Goal: Transaction & Acquisition: Download file/media

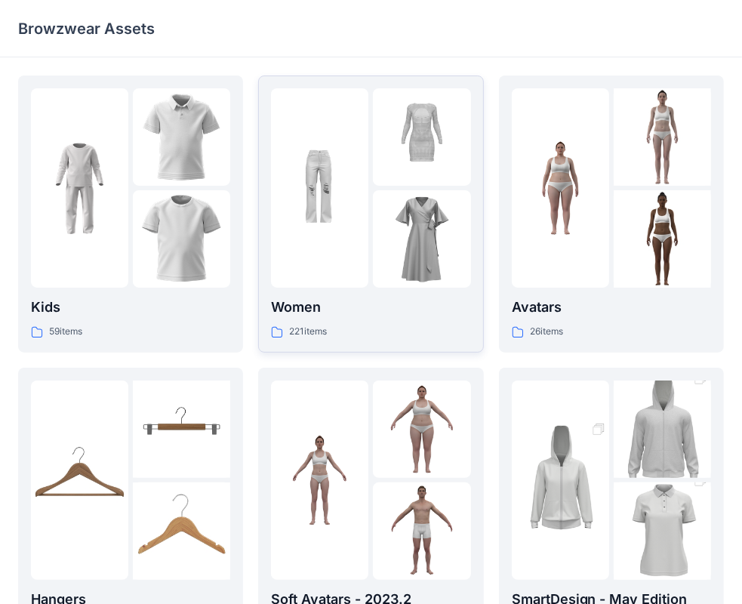
click at [393, 177] on img at bounding box center [421, 136] width 97 height 97
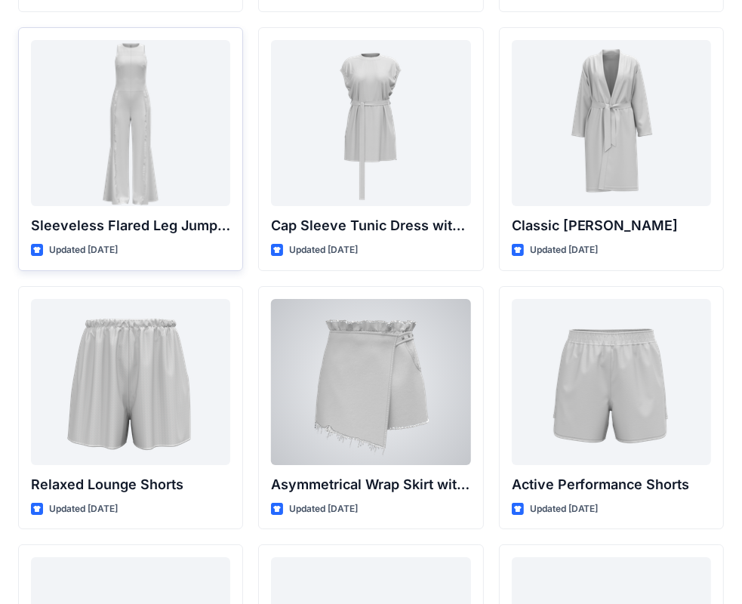
scroll to position [3416, 0]
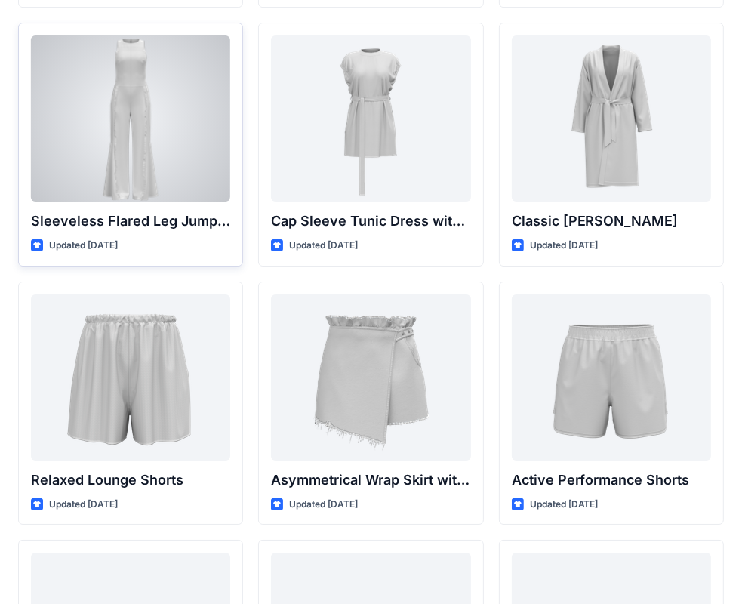
click at [60, 97] on div at bounding box center [130, 118] width 199 height 166
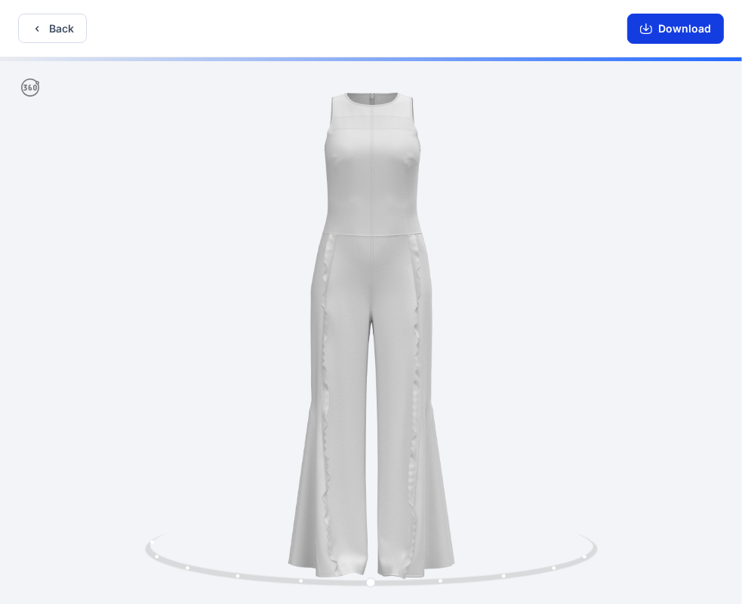
click at [665, 41] on button "Download" at bounding box center [676, 29] width 97 height 30
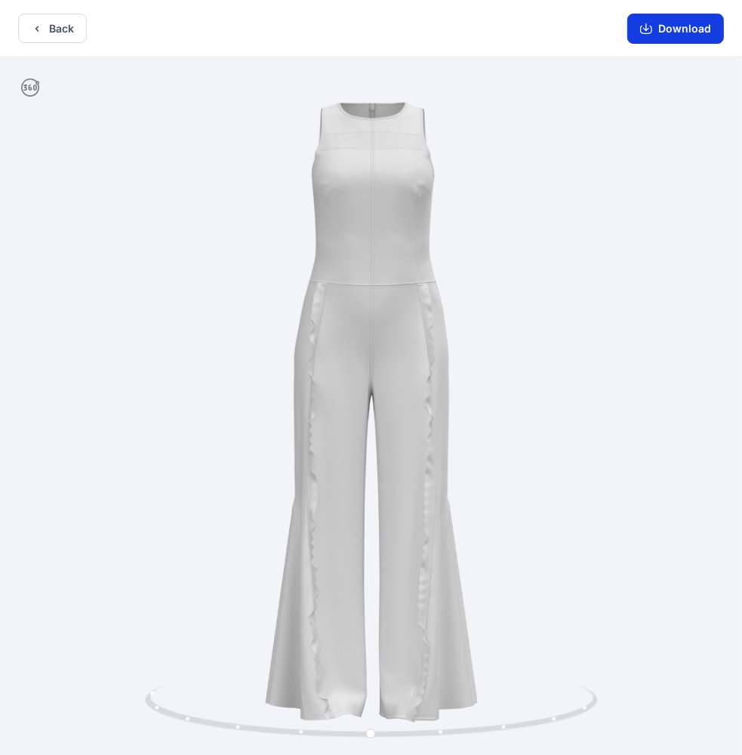
click at [686, 39] on button "Download" at bounding box center [676, 29] width 97 height 30
click at [74, 27] on button "Back" at bounding box center [52, 28] width 69 height 29
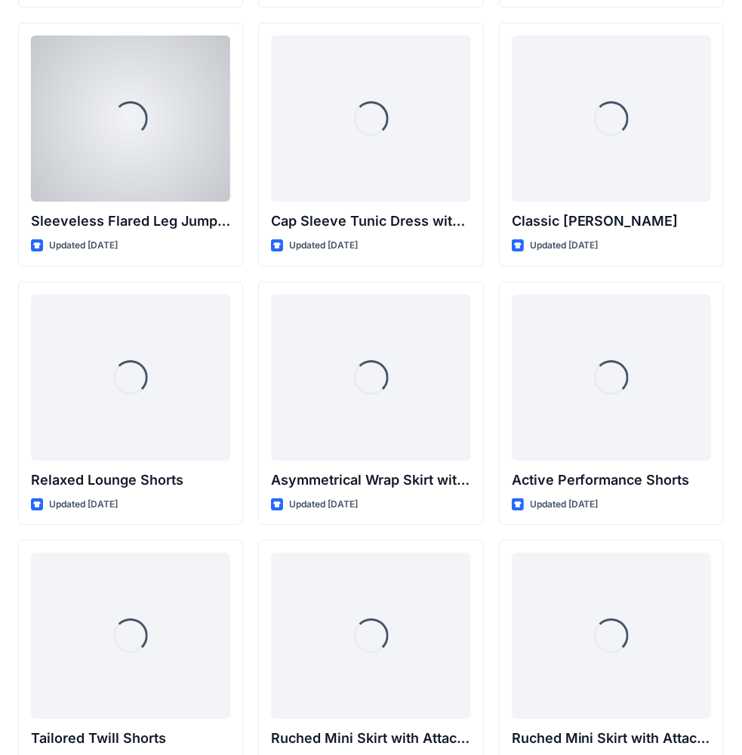
click at [69, 35] on div "Loading..." at bounding box center [130, 118] width 199 height 166
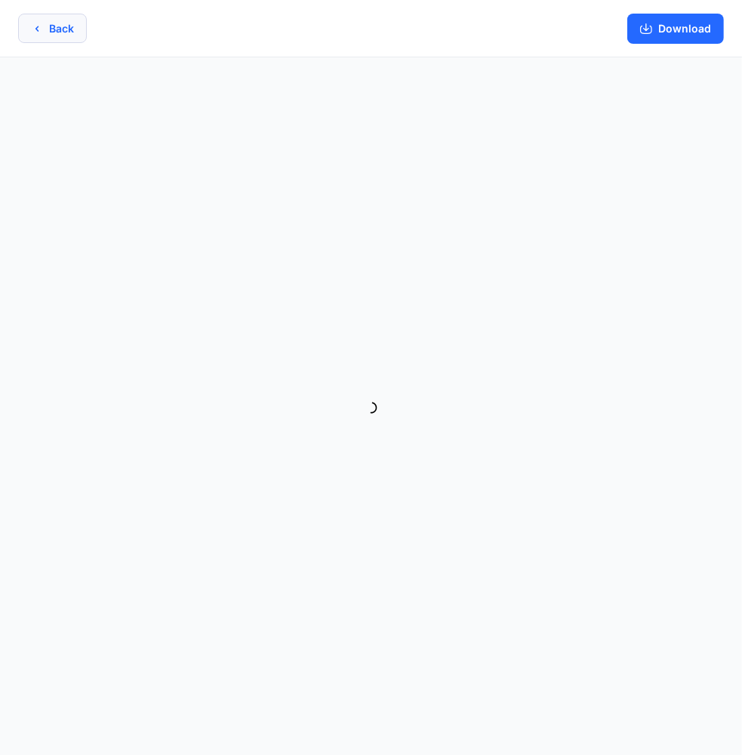
click at [75, 35] on button "Back" at bounding box center [52, 28] width 69 height 29
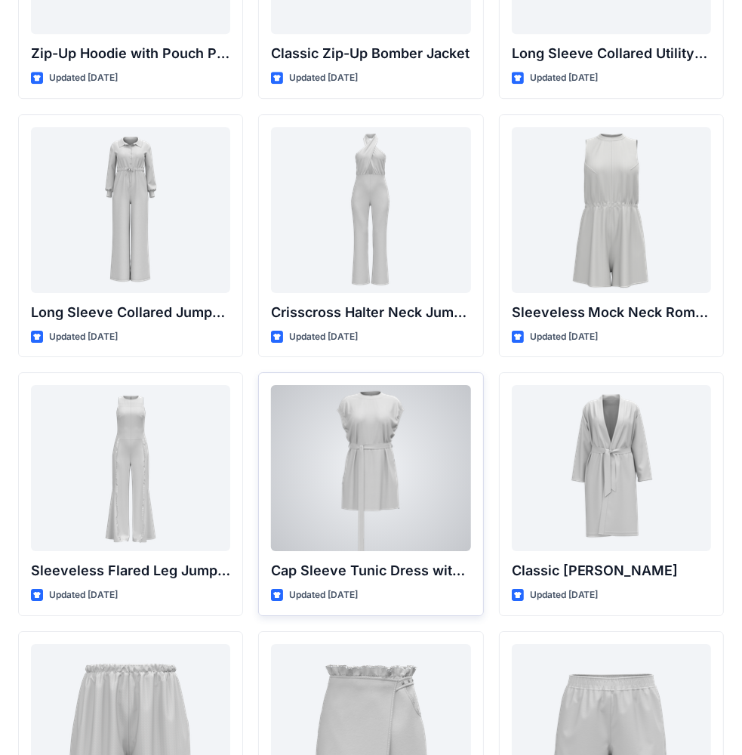
scroll to position [3038, 0]
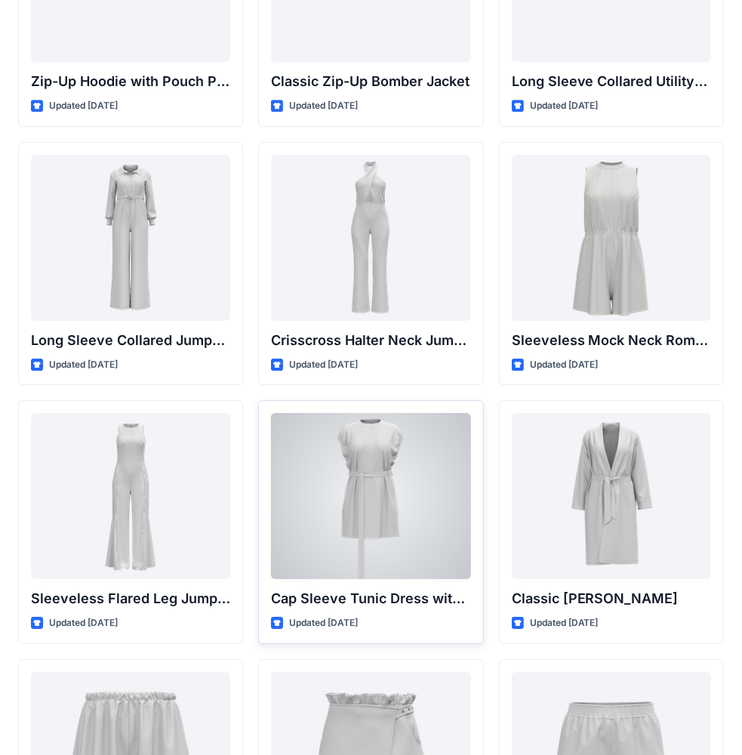
click at [397, 492] on div at bounding box center [370, 496] width 199 height 166
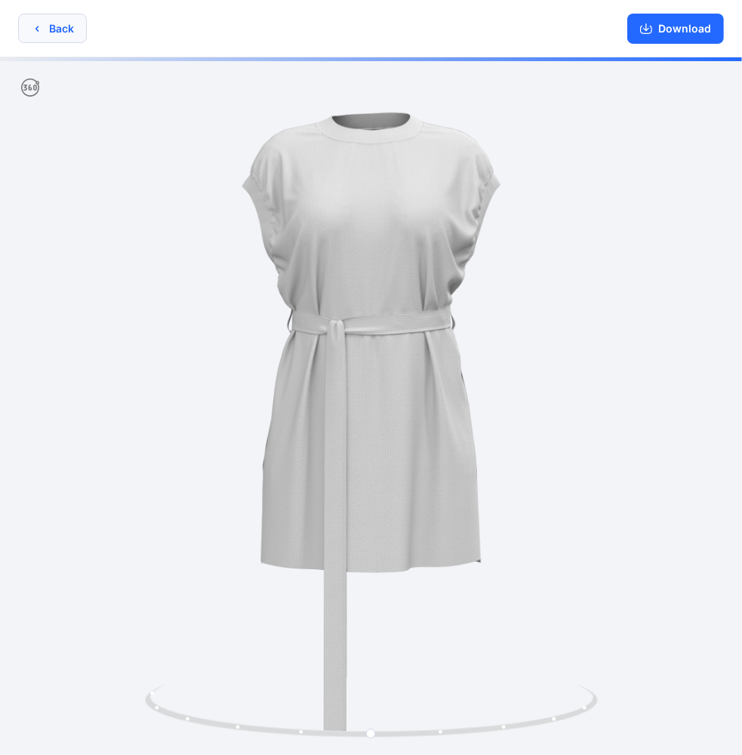
click at [48, 27] on button "Back" at bounding box center [52, 28] width 69 height 29
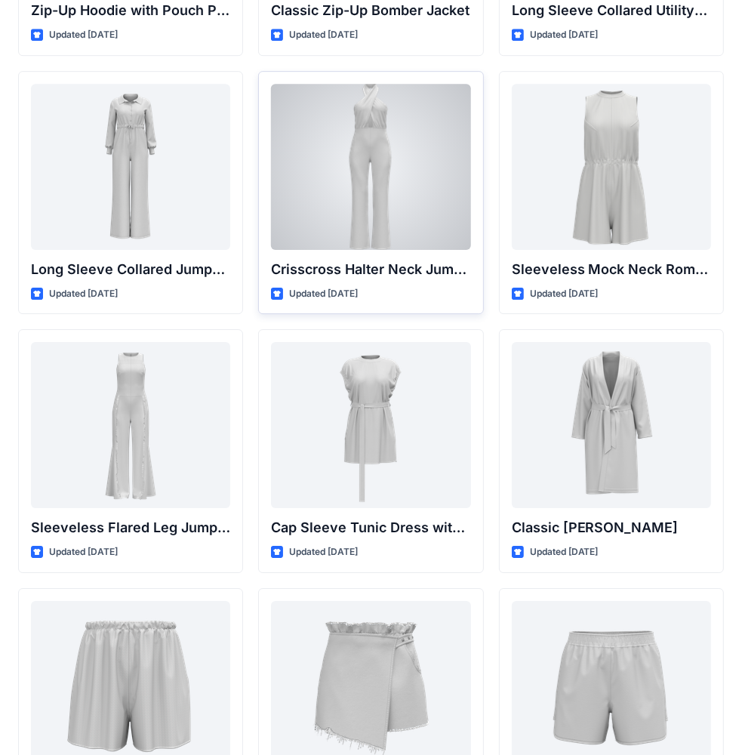
scroll to position [3114, 0]
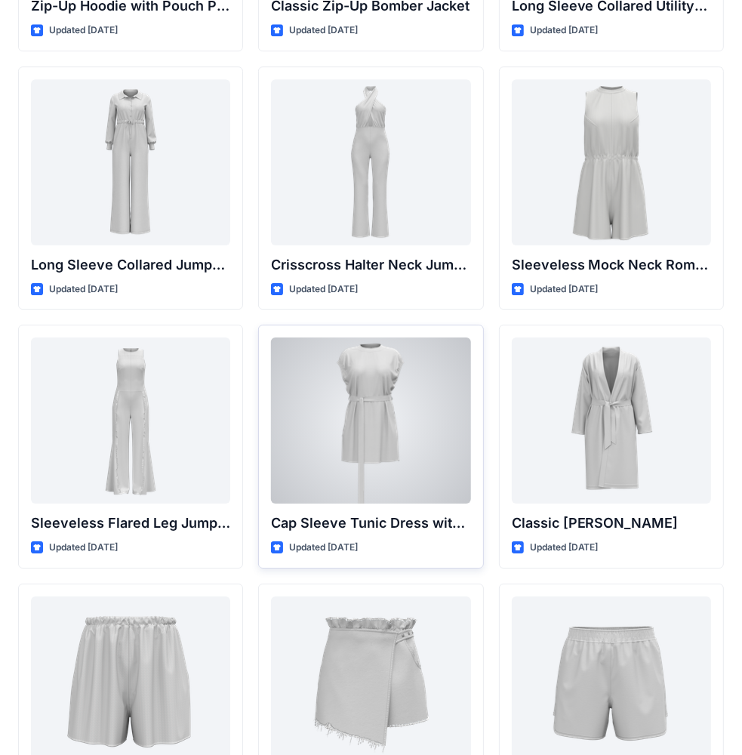
click at [369, 437] on div at bounding box center [370, 421] width 199 height 166
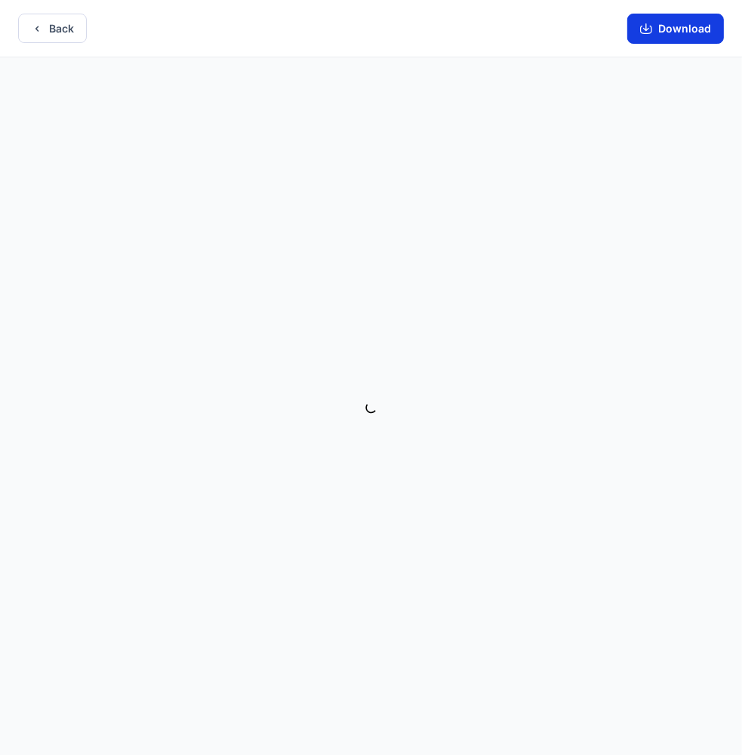
click at [680, 33] on button "Download" at bounding box center [676, 29] width 97 height 30
